Goal: Task Accomplishment & Management: Manage account settings

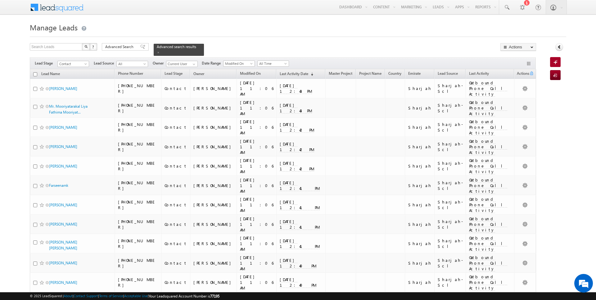
click at [35, 74] on input "checkbox" at bounding box center [35, 74] width 4 height 4
checkbox input "true"
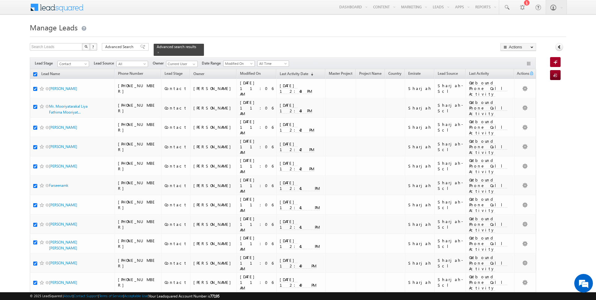
checkbox input "true"
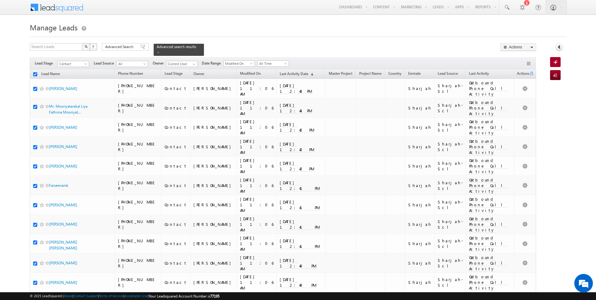
checkbox input "true"
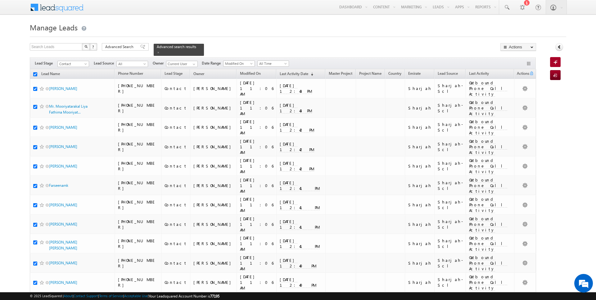
checkbox input "true"
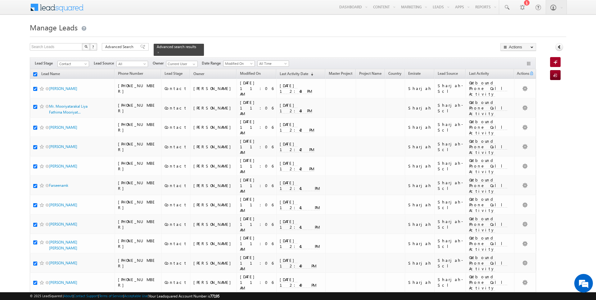
checkbox input "true"
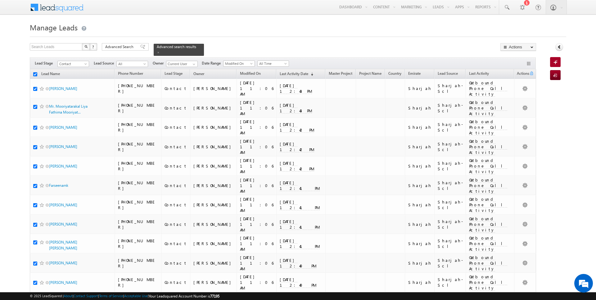
checkbox input "true"
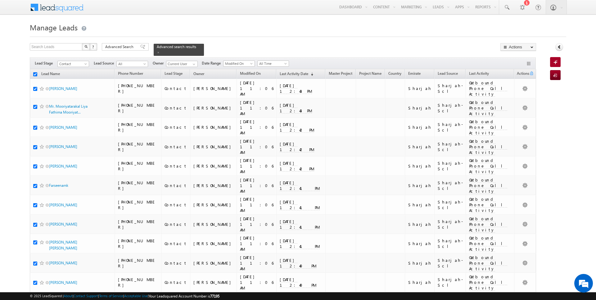
checkbox input "true"
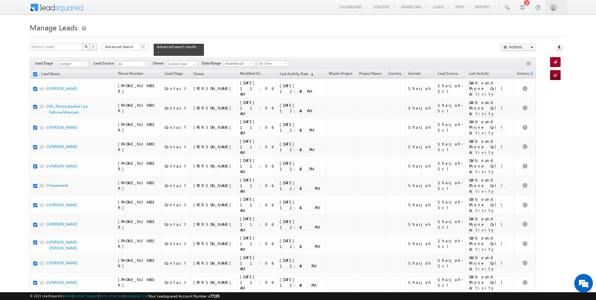
checkbox input "true"
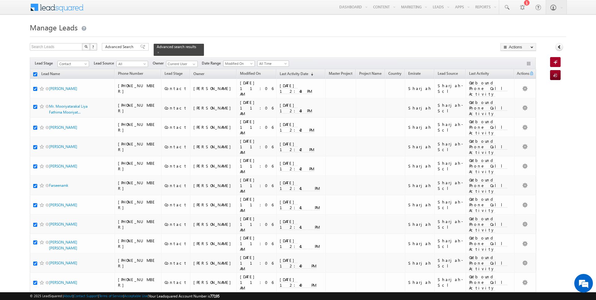
checkbox input "true"
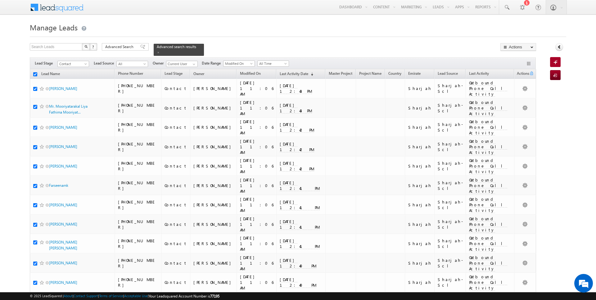
checkbox input "true"
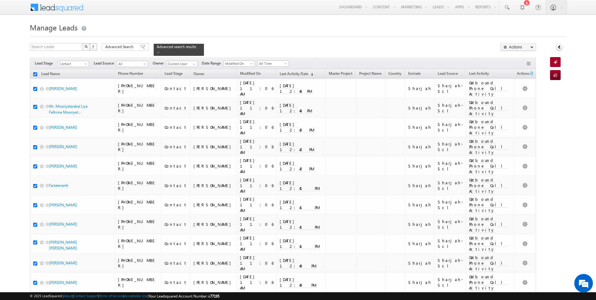
checkbox input "true"
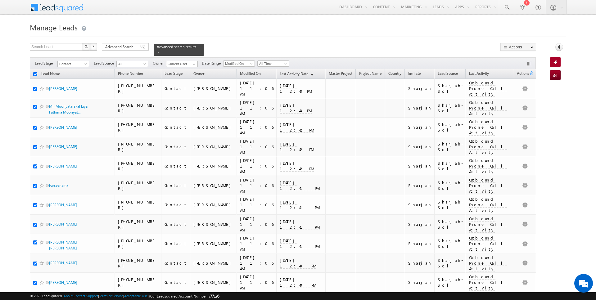
checkbox input "true"
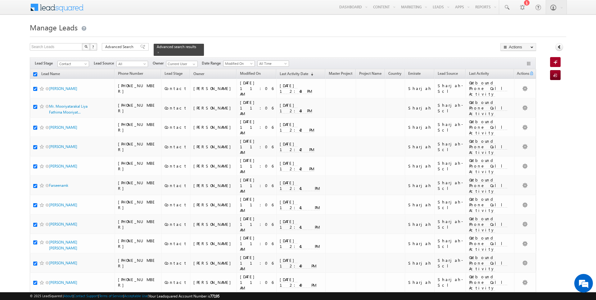
checkbox input "true"
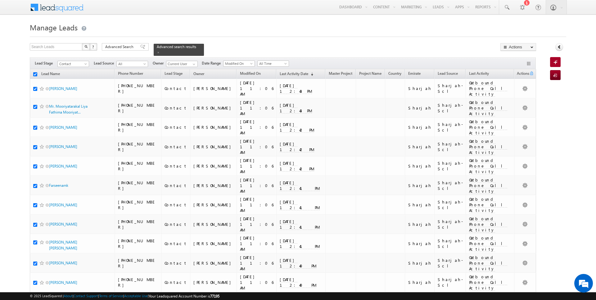
checkbox input "true"
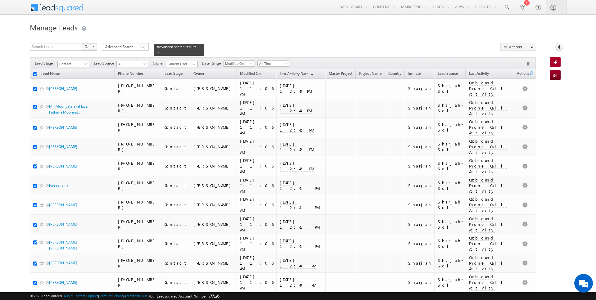
checkbox input "true"
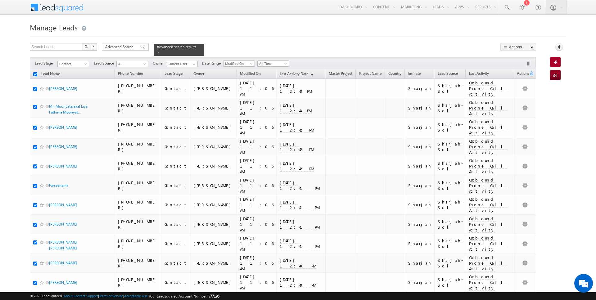
checkbox input "true"
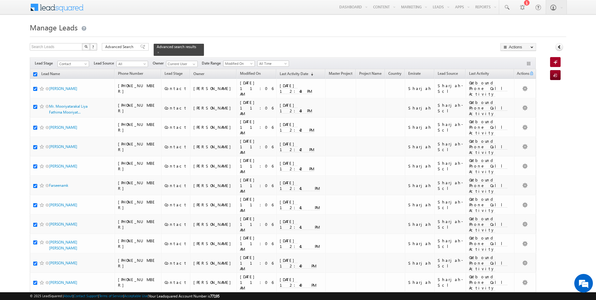
checkbox input "true"
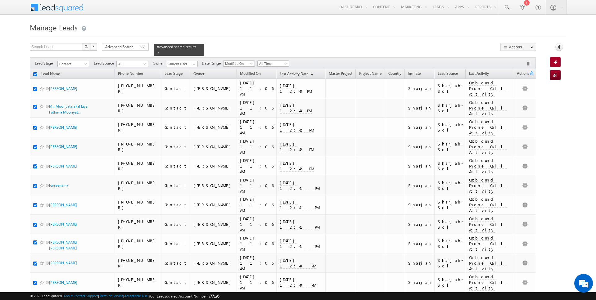
checkbox input "true"
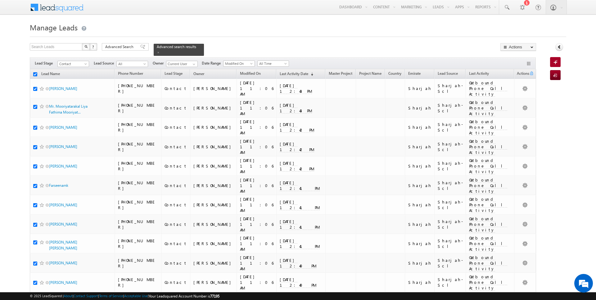
checkbox input "true"
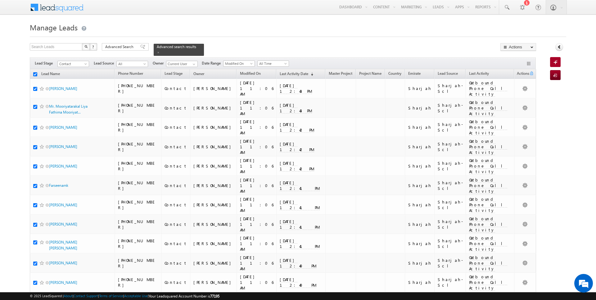
checkbox input "true"
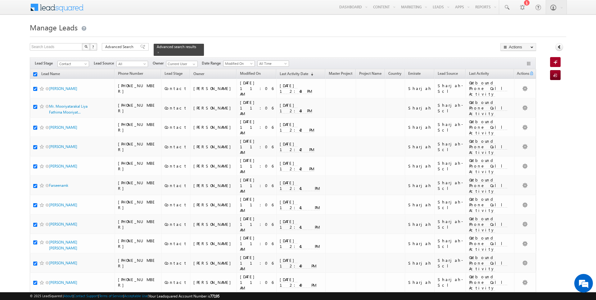
checkbox input "true"
click at [522, 98] on link "Change Owner" at bounding box center [518, 100] width 35 height 7
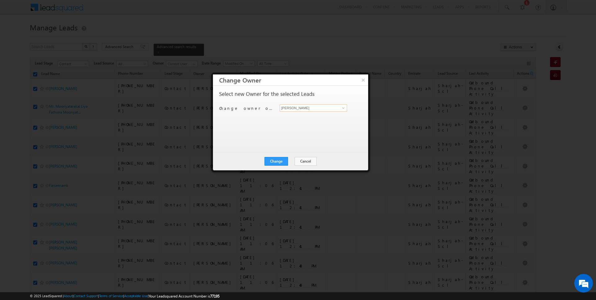
click at [321, 106] on input "[PERSON_NAME]" at bounding box center [313, 107] width 67 height 7
type input "[DATE][PERSON_NAME]"
click at [279, 163] on button "Change" at bounding box center [276, 161] width 24 height 9
click at [292, 161] on button "Close" at bounding box center [291, 161] width 20 height 9
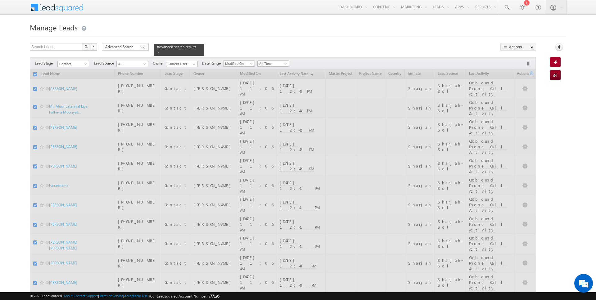
checkbox input "false"
